Goal: Information Seeking & Learning: Learn about a topic

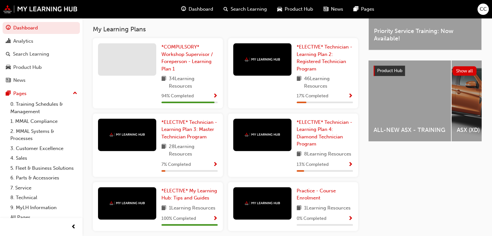
scroll to position [211, 0]
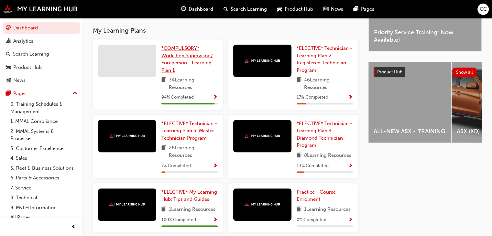
click at [170, 59] on span "*COMPULSORY* Workshop Supervisor / Foreperson - Learning Plan 1" at bounding box center [186, 59] width 51 height 28
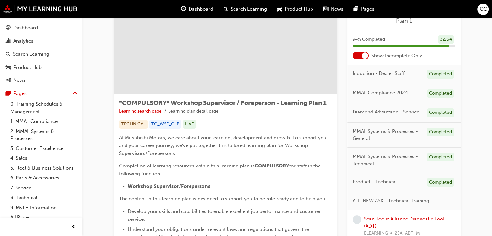
scroll to position [37, 0]
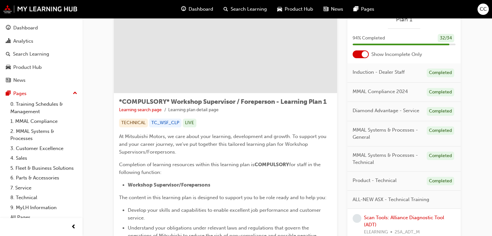
click at [362, 56] on div at bounding box center [364, 54] width 6 height 6
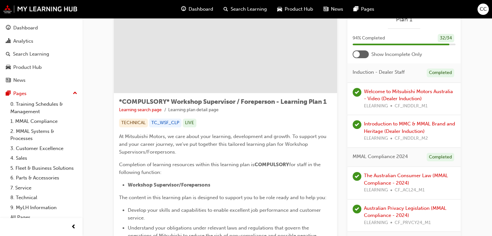
click at [362, 56] on div at bounding box center [360, 54] width 16 height 8
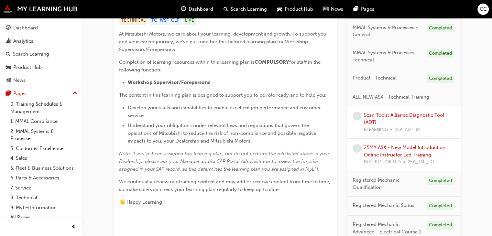
scroll to position [137, 0]
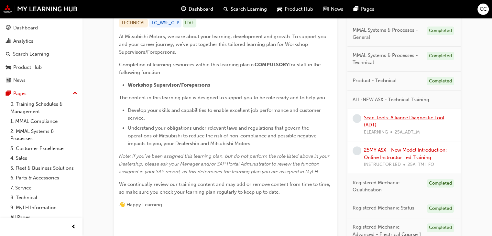
click at [384, 117] on link "Scan Tools: Alliance Diagnostic Tool (ADT)" at bounding box center [404, 121] width 80 height 13
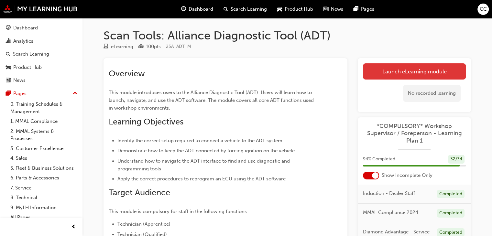
click at [406, 72] on link "Launch eLearning module" at bounding box center [414, 71] width 103 height 16
